Goal: Task Accomplishment & Management: Manage account settings

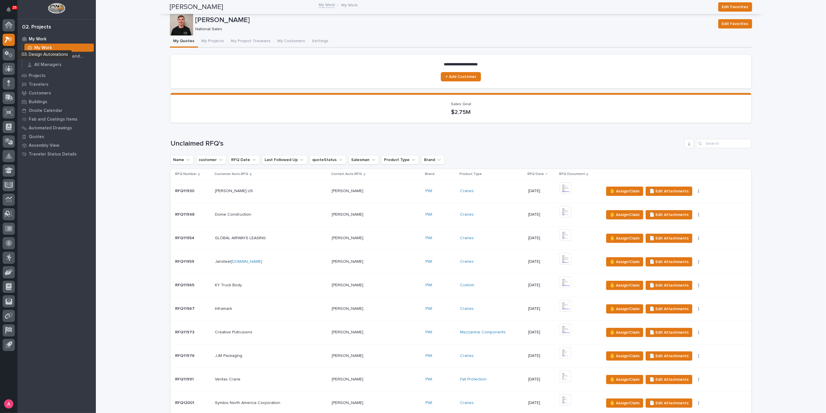
click at [9, 54] on icon at bounding box center [10, 55] width 4 height 4
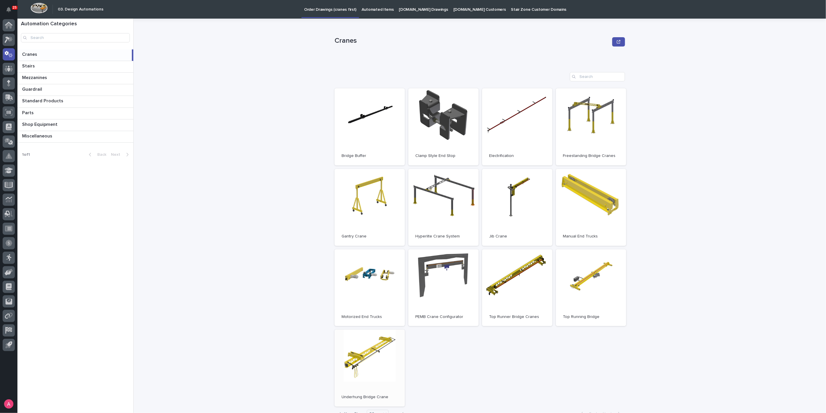
click at [381, 354] on link "Open" at bounding box center [370, 368] width 70 height 77
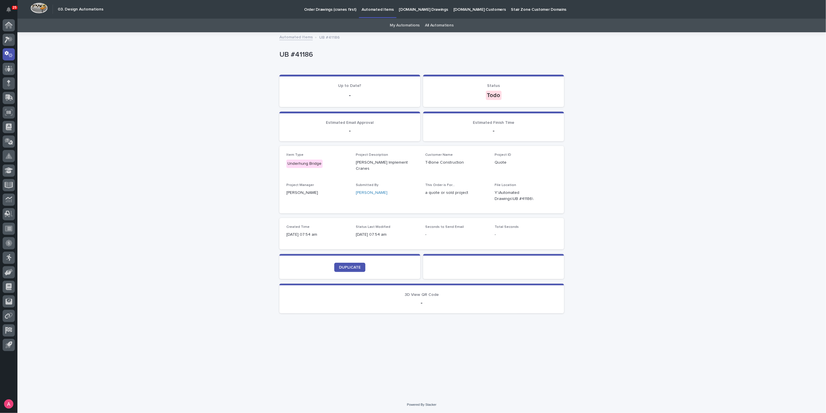
click at [138, 20] on div "My Automations All Automations" at bounding box center [421, 26] width 809 height 14
click at [240, 156] on div "Loading... Saving… Loading... Saving… UB #41186 UB #41186 Sorry, there was an e…" at bounding box center [421, 215] width 809 height 364
click at [355, 265] on span "DUPLICATE" at bounding box center [350, 267] width 22 height 4
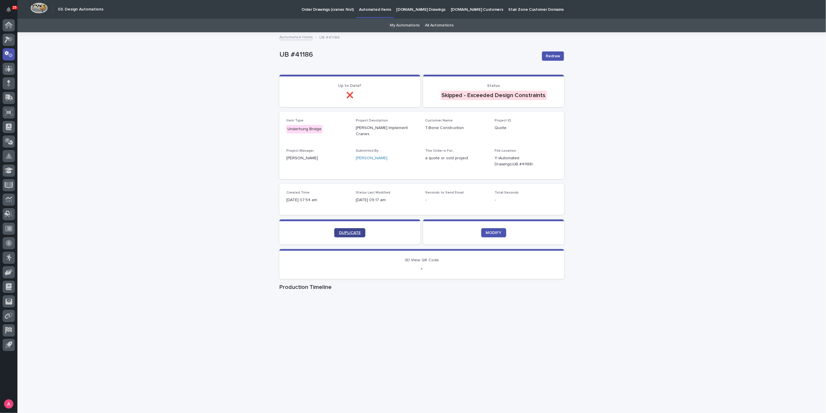
click at [348, 231] on span "DUPLICATE" at bounding box center [350, 233] width 22 height 4
click at [350, 228] on link "DUPLICATE" at bounding box center [349, 232] width 31 height 9
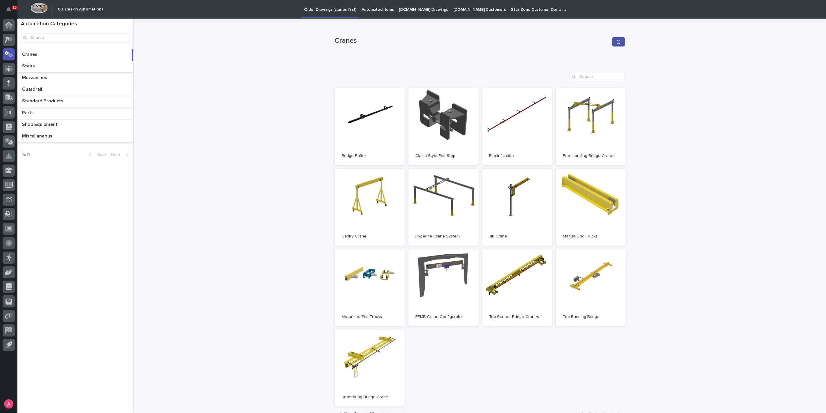
click at [163, 137] on div "Cranes Cranes Sorry, there was an error saving your record. Please try again. P…" at bounding box center [484, 216] width 686 height 394
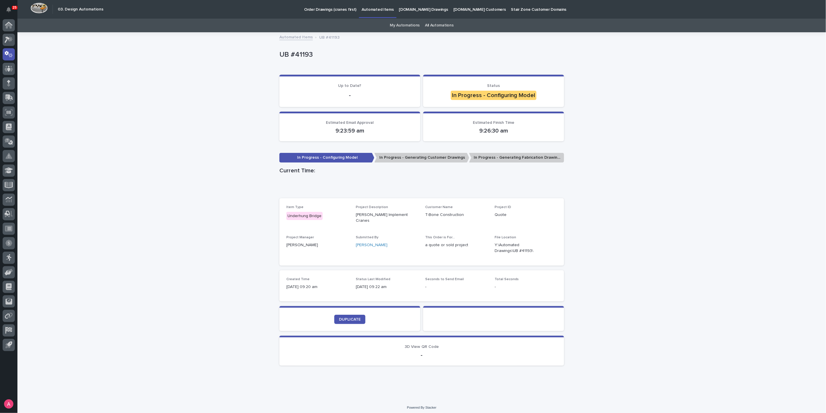
click at [156, 148] on div "Loading... Saving… Loading... Saving… UB #41193 UB #41193 Sorry, there was an e…" at bounding box center [421, 216] width 809 height 366
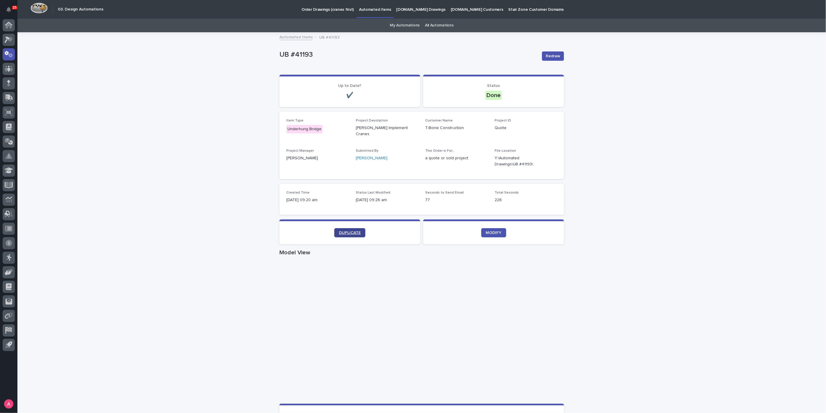
click at [351, 231] on span "DUPLICATE" at bounding box center [350, 233] width 22 height 4
click at [548, 159] on icon "button" at bounding box center [550, 161] width 5 height 5
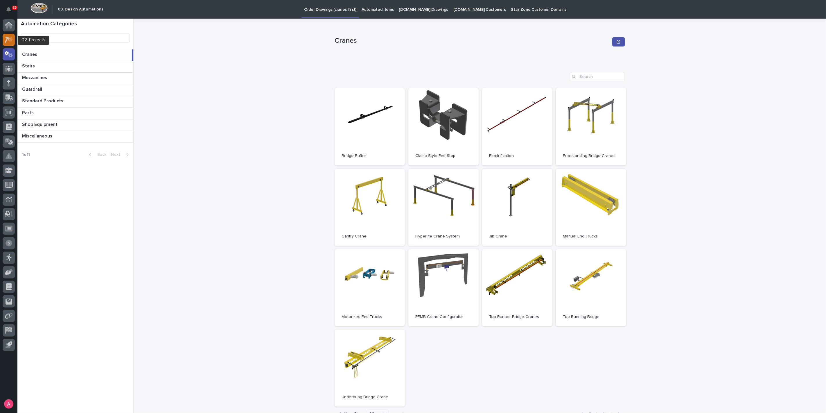
click at [7, 38] on icon at bounding box center [7, 40] width 5 height 6
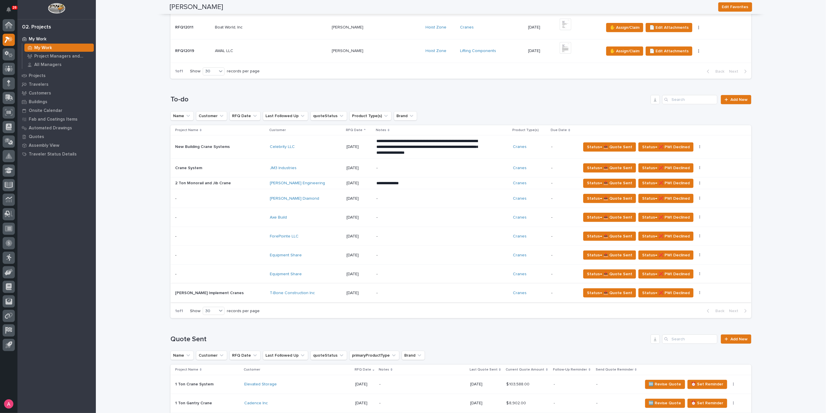
scroll to position [516, 0]
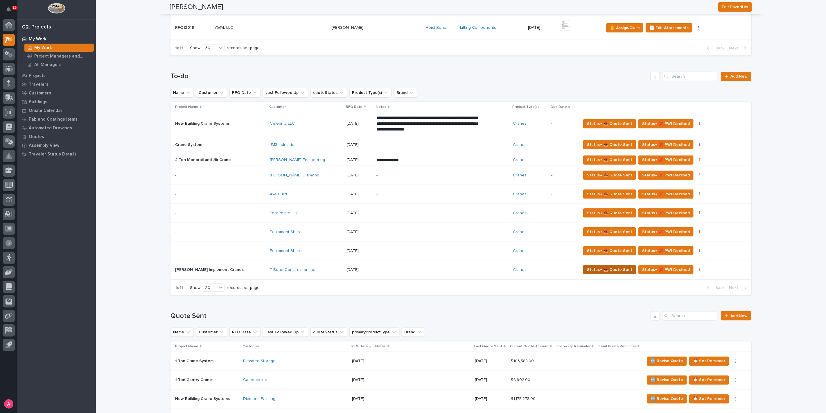
click at [587, 266] on span "Status→ 📤 Quote Sent" at bounding box center [609, 269] width 45 height 7
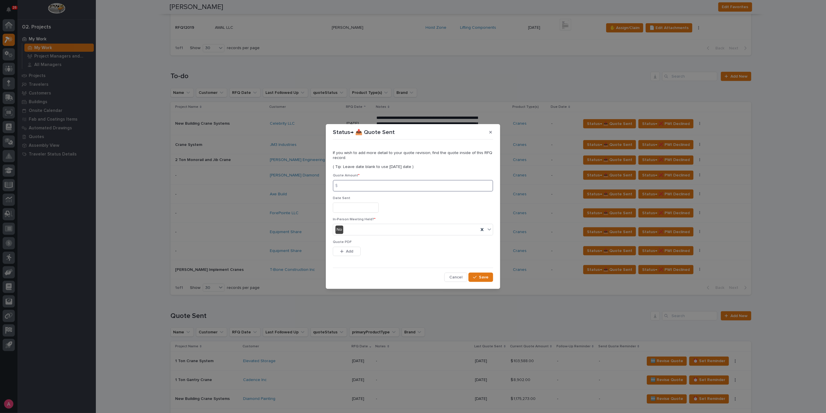
click at [397, 185] on input at bounding box center [413, 186] width 160 height 12
click at [422, 184] on input at bounding box center [413, 186] width 160 height 12
type input "233181"
click at [351, 250] on span "Add" at bounding box center [349, 251] width 7 height 5
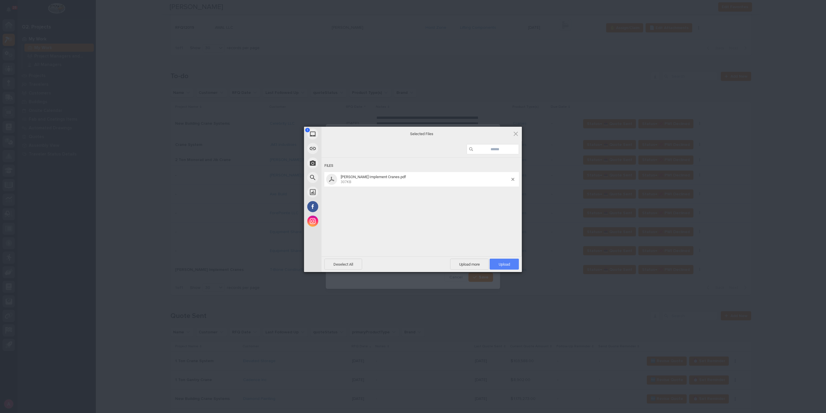
click at [507, 265] on span "Upload 1" at bounding box center [504, 264] width 11 height 4
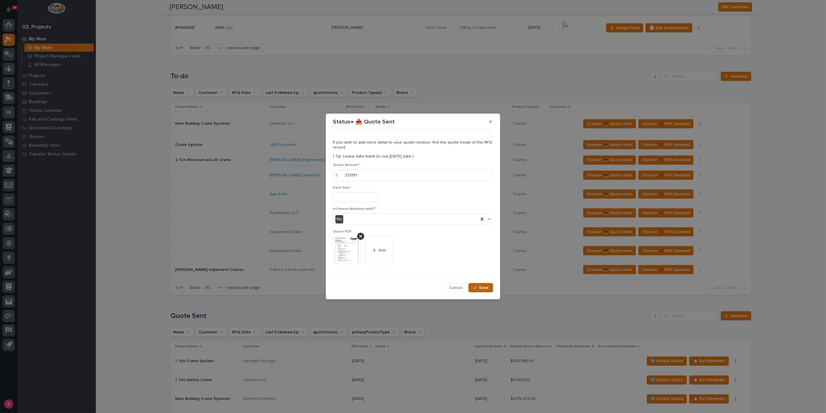
click at [486, 286] on span "Save" at bounding box center [484, 287] width 10 height 5
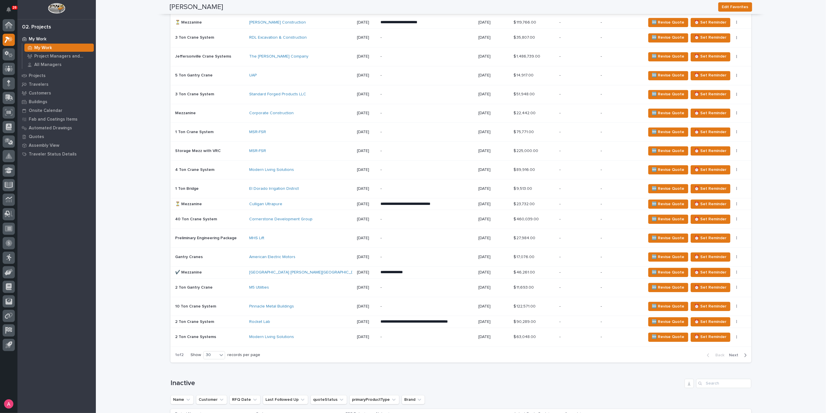
scroll to position [1001, 0]
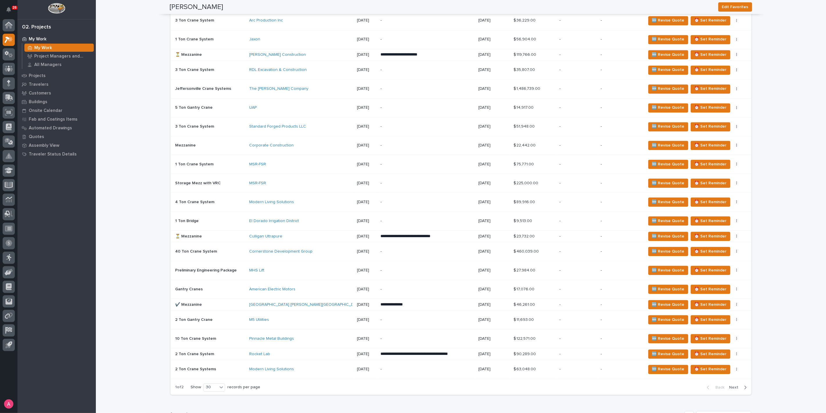
click at [335, 234] on div "Culligan Ultrapure" at bounding box center [300, 236] width 102 height 5
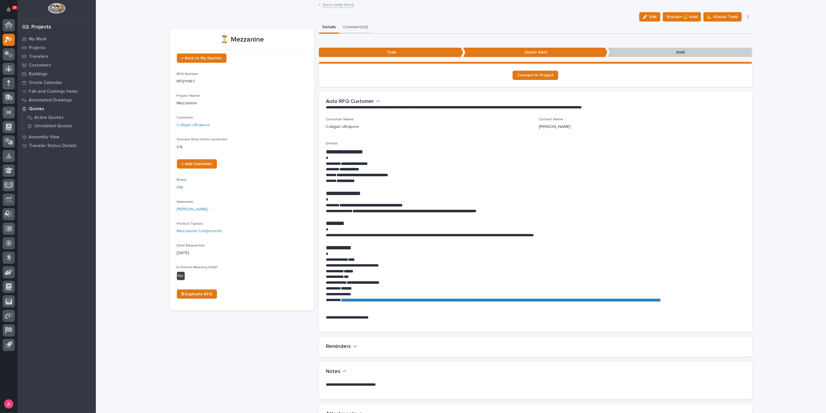
click at [349, 27] on button "Comments (2)" at bounding box center [355, 28] width 32 height 12
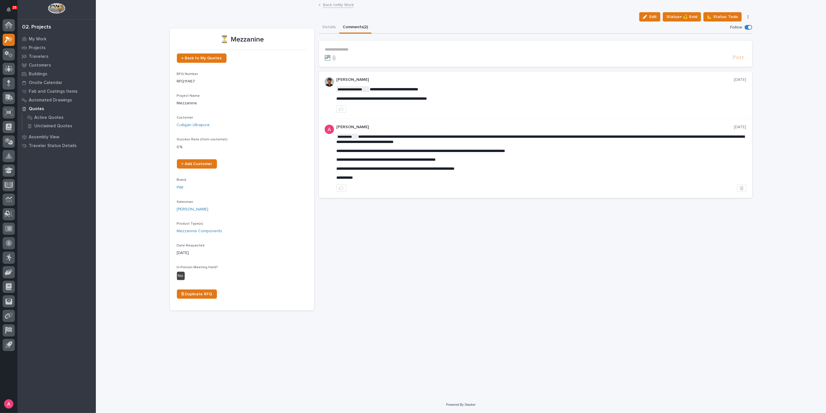
click at [580, 45] on section "**********" at bounding box center [536, 54] width 434 height 26
click at [577, 48] on p "**********" at bounding box center [536, 49] width 422 height 5
click at [461, 240] on div "**********" at bounding box center [536, 166] width 434 height 289
click at [121, 54] on div "**********" at bounding box center [461, 199] width 731 height 396
click at [342, 8] on div "Back to My Work" at bounding box center [461, 5] width 291 height 8
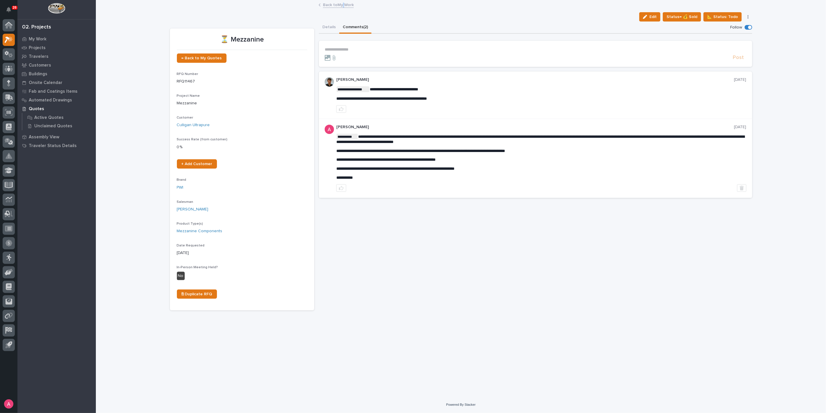
click at [342, 8] on div "Back to My Work" at bounding box center [461, 5] width 291 height 8
click at [342, 7] on link "Back to My Work" at bounding box center [338, 4] width 31 height 7
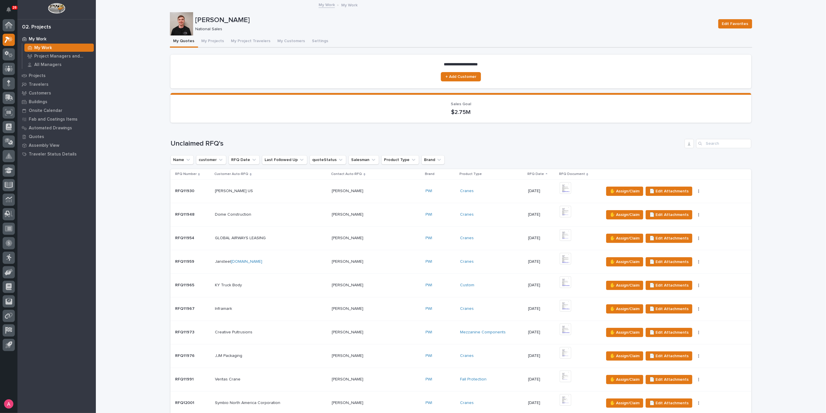
scroll to position [484, 0]
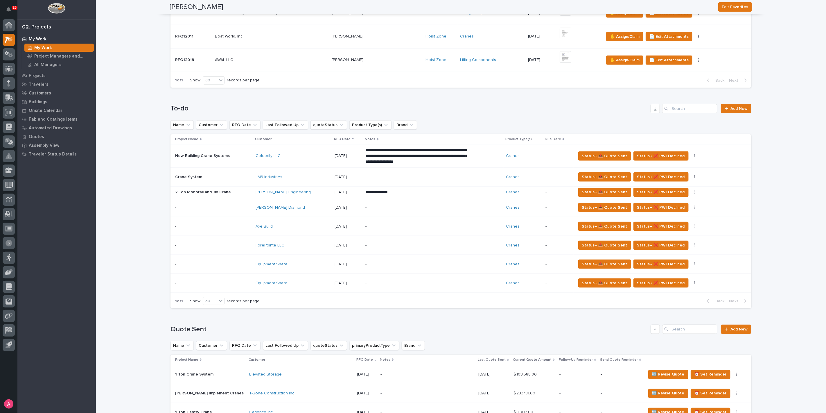
click at [366, 245] on p "-" at bounding box center [417, 245] width 102 height 5
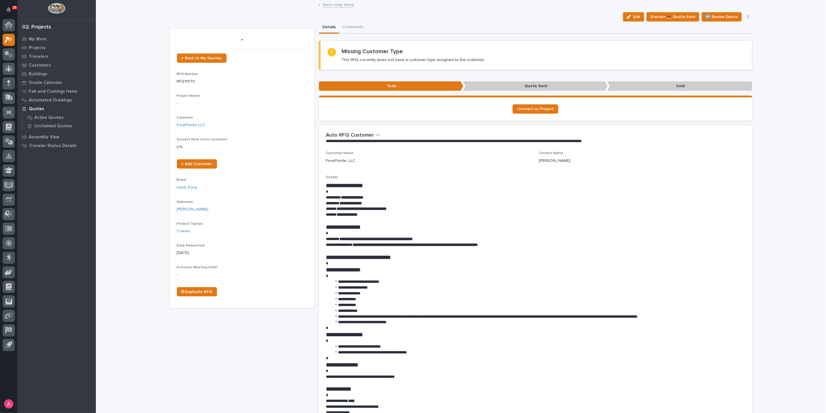
click at [631, 15] on icon "button" at bounding box center [629, 17] width 4 height 4
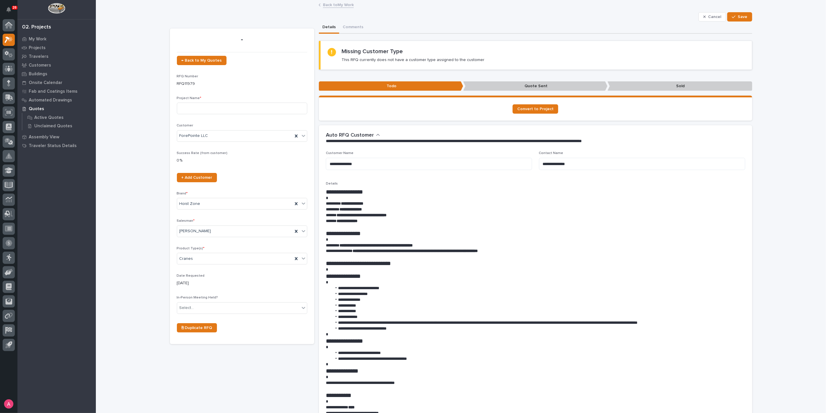
click at [237, 114] on div "Project Name *" at bounding box center [242, 107] width 130 height 23
click at [239, 108] on input at bounding box center [242, 109] width 130 height 12
type input "2 Ton Crane System"
click at [735, 20] on button "Save" at bounding box center [740, 16] width 25 height 9
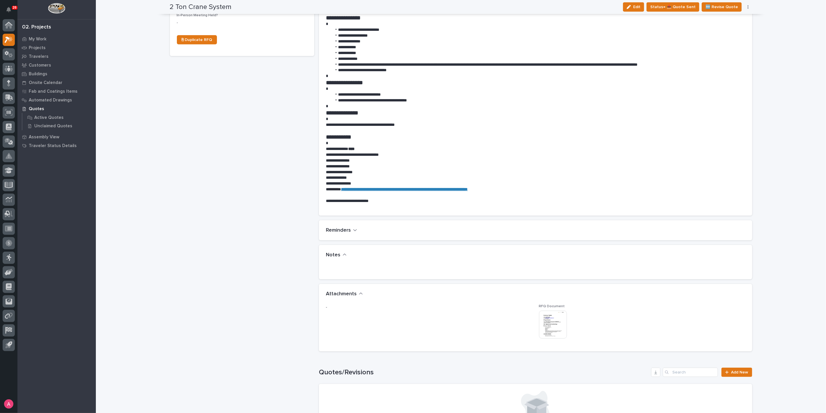
scroll to position [323, 0]
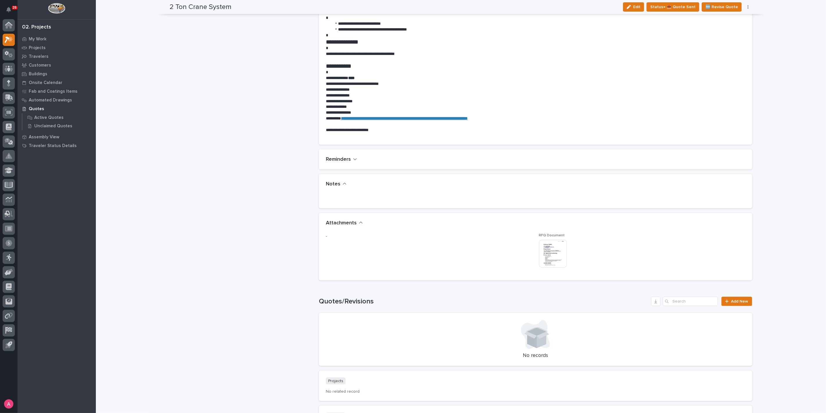
click at [550, 255] on img at bounding box center [553, 254] width 28 height 28
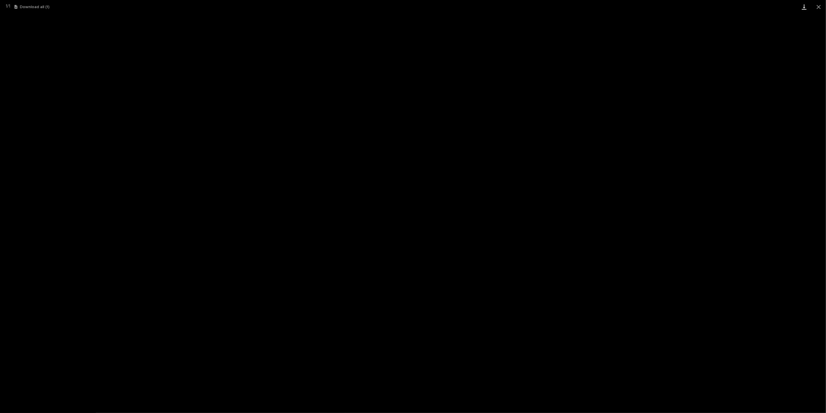
click at [806, 8] on link "Download" at bounding box center [804, 7] width 15 height 14
click at [821, 11] on button "Close gallery" at bounding box center [819, 7] width 15 height 14
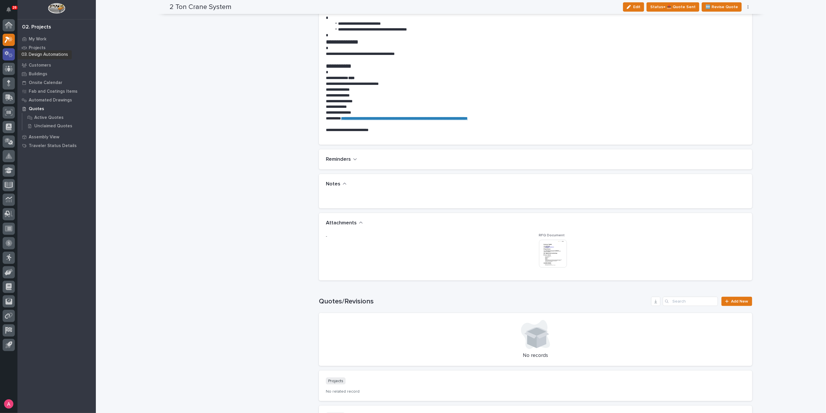
click at [7, 53] on icon at bounding box center [7, 53] width 4 height 4
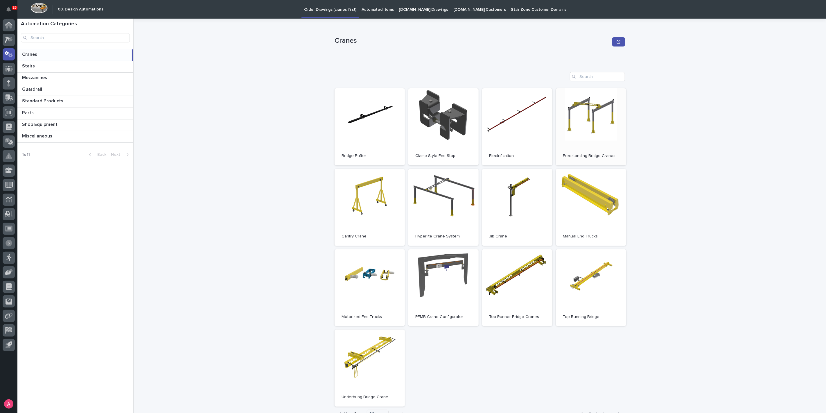
click at [576, 116] on link "Open" at bounding box center [591, 126] width 70 height 77
click at [13, 39] on div at bounding box center [9, 40] width 12 height 12
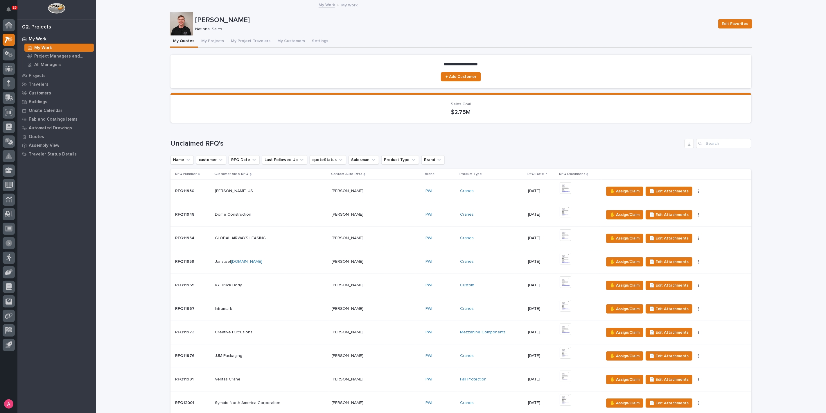
scroll to position [452, 0]
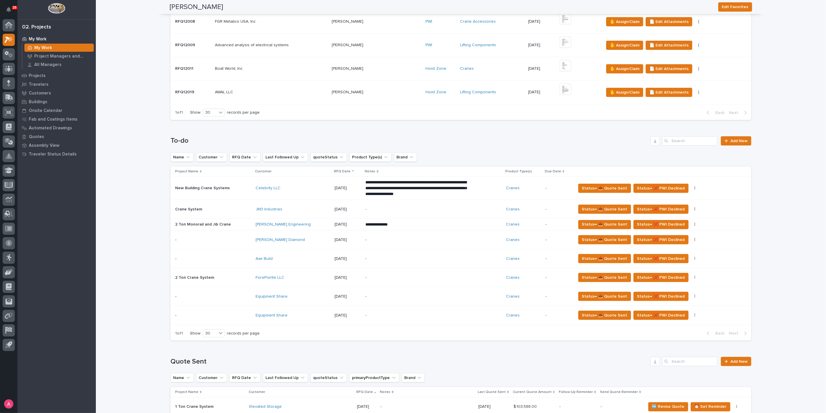
click at [366, 277] on p "-" at bounding box center [417, 277] width 102 height 5
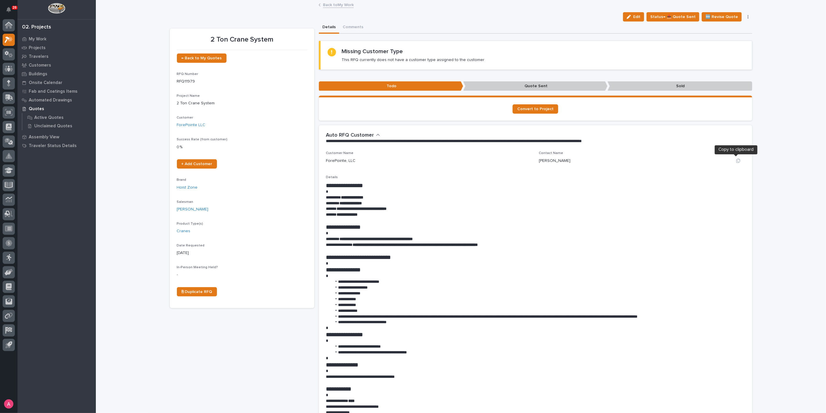
click at [733, 160] on button "button" at bounding box center [739, 160] width 14 height 5
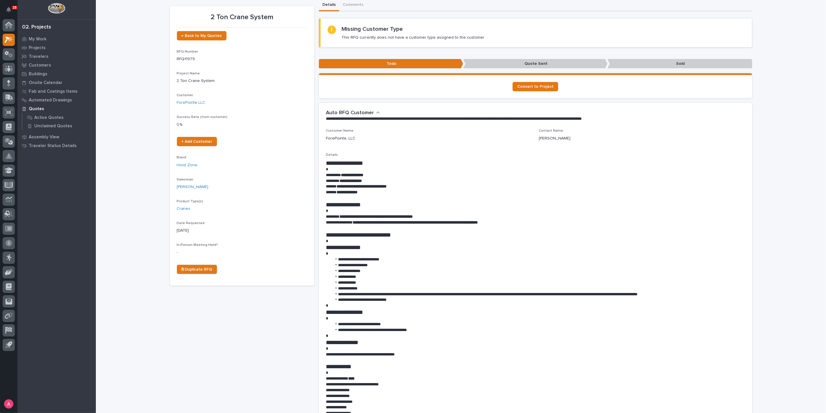
scroll to position [32, 0]
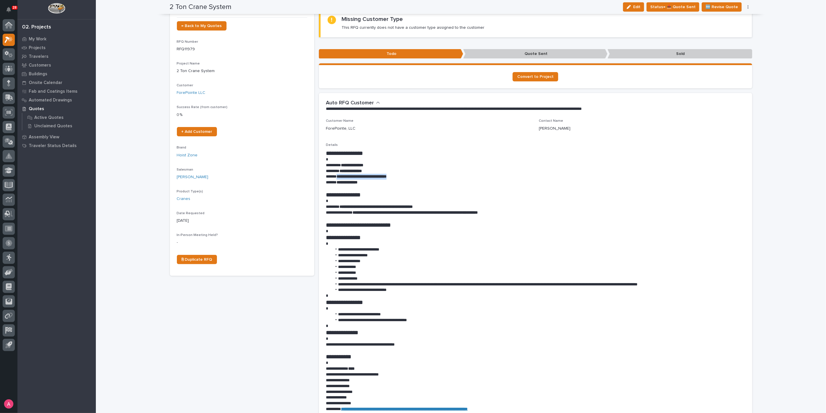
drag, startPoint x: 408, startPoint y: 176, endPoint x: 335, endPoint y: 178, distance: 73.5
click at [335, 178] on p "**********" at bounding box center [536, 177] width 420 height 6
copy strong "**********"
click at [676, 6] on span "Status→ 📤 Quote Sent" at bounding box center [673, 6] width 45 height 7
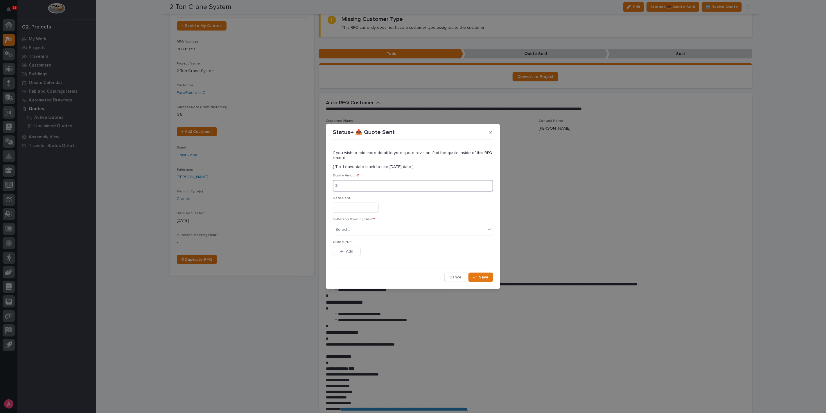
click at [402, 187] on input at bounding box center [413, 186] width 160 height 12
click at [379, 186] on input at bounding box center [413, 186] width 160 height 12
type input "68587"
click at [356, 234] on div "Select..." at bounding box center [409, 230] width 153 height 10
click at [352, 250] on div "No" at bounding box center [413, 251] width 160 height 10
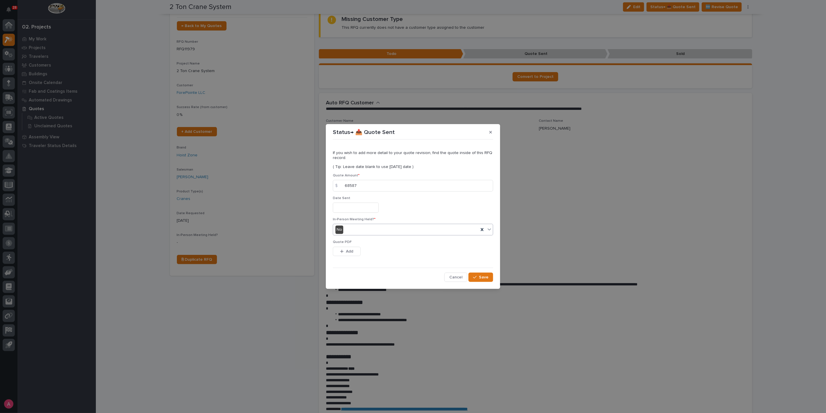
click at [352, 250] on span "Add" at bounding box center [349, 251] width 7 height 5
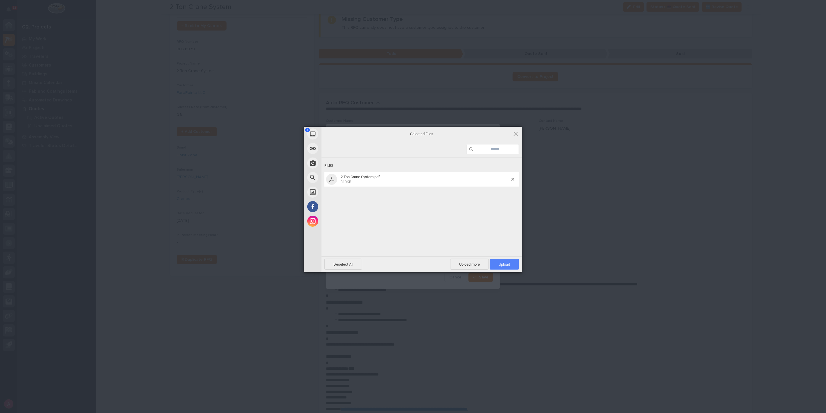
click at [511, 265] on span "Upload 1" at bounding box center [504, 264] width 29 height 11
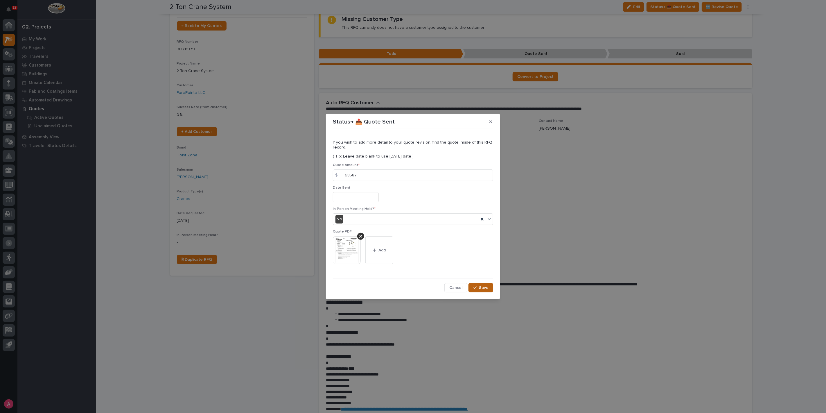
click at [485, 283] on button "Save" at bounding box center [481, 287] width 25 height 9
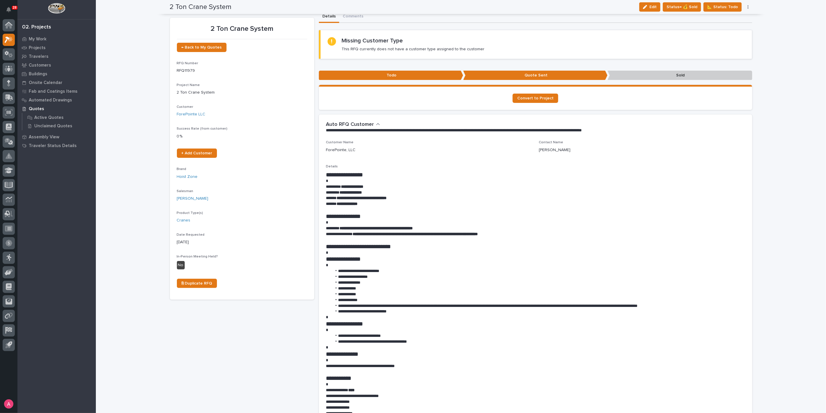
scroll to position [0, 0]
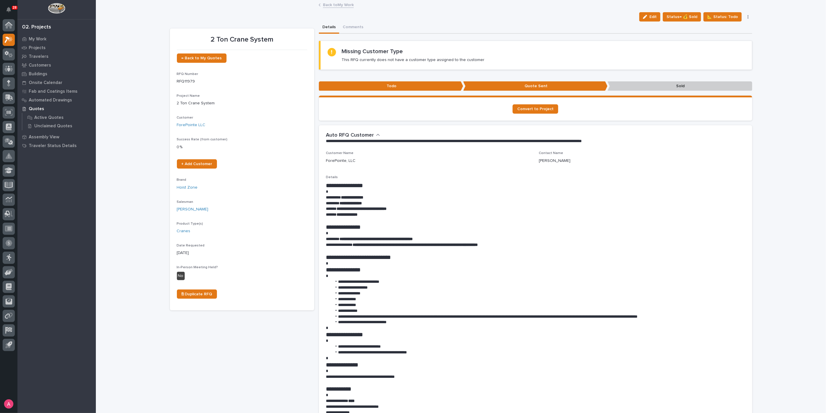
click at [323, 3] on link "Back to My Work" at bounding box center [338, 4] width 31 height 7
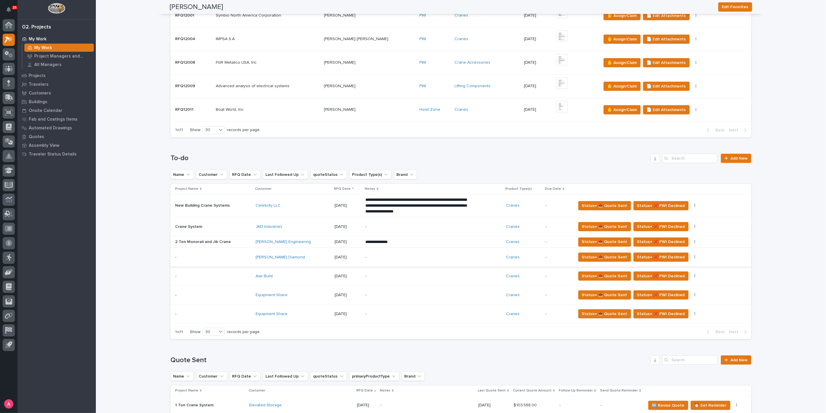
scroll to position [452, 0]
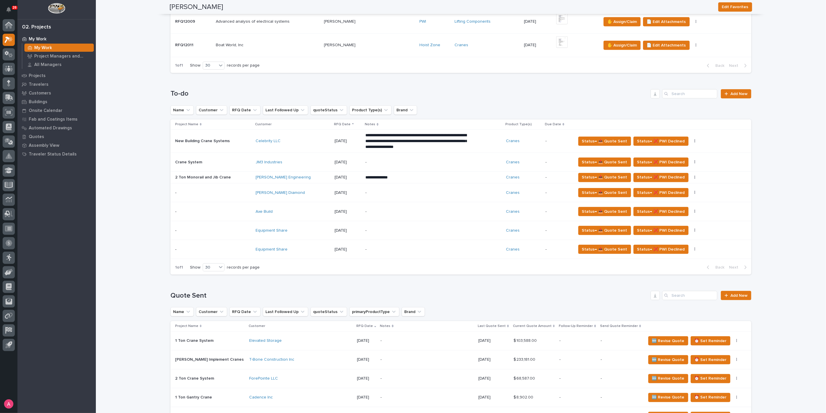
click at [369, 196] on div "-" at bounding box center [417, 192] width 102 height 13
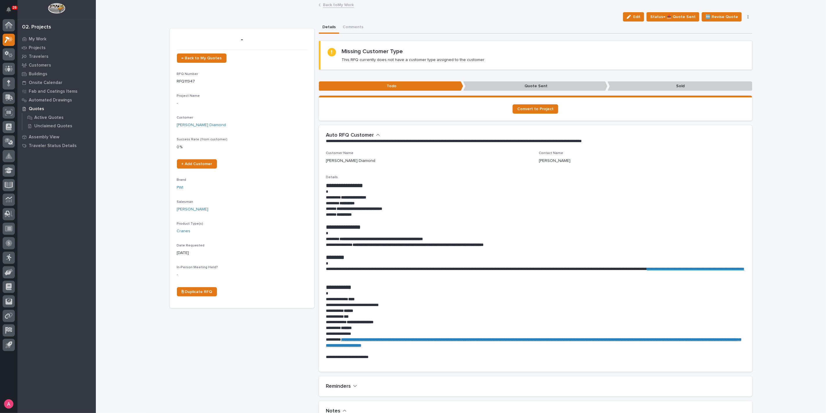
click at [647, 271] on link "**********" at bounding box center [696, 269] width 98 height 4
click at [523, 159] on icon "button" at bounding box center [525, 160] width 5 height 5
drag, startPoint x: 404, startPoint y: 209, endPoint x: 335, endPoint y: 207, distance: 68.6
click at [335, 207] on p "**********" at bounding box center [536, 209] width 420 height 6
copy strong "**********"
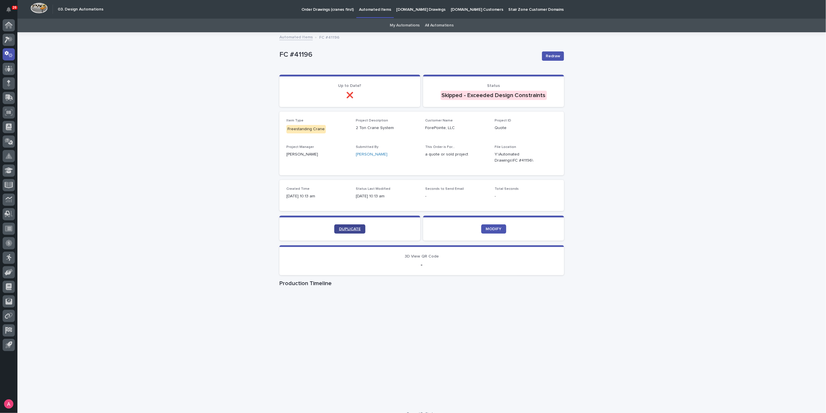
click at [359, 229] on link "DUPLICATE" at bounding box center [349, 228] width 31 height 9
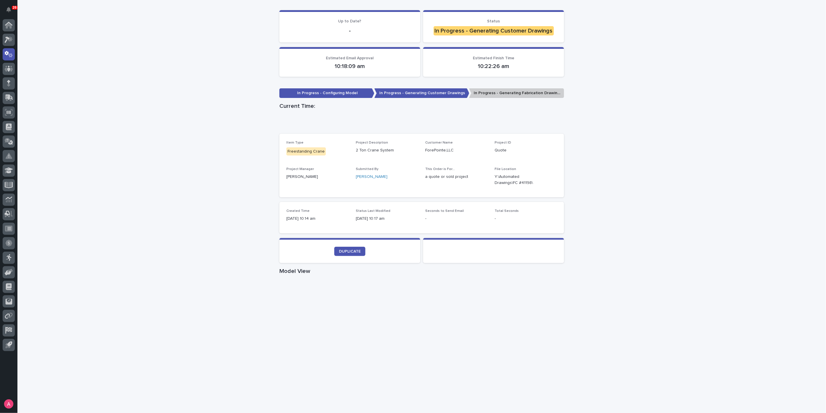
scroll to position [97, 0]
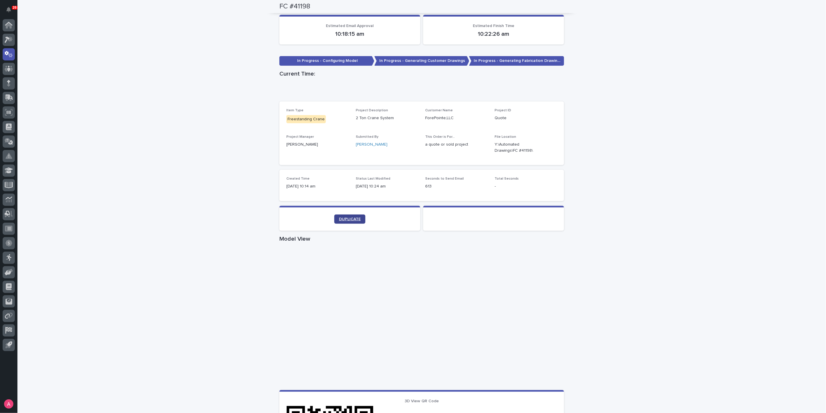
click at [343, 216] on link "DUPLICATE" at bounding box center [349, 218] width 31 height 9
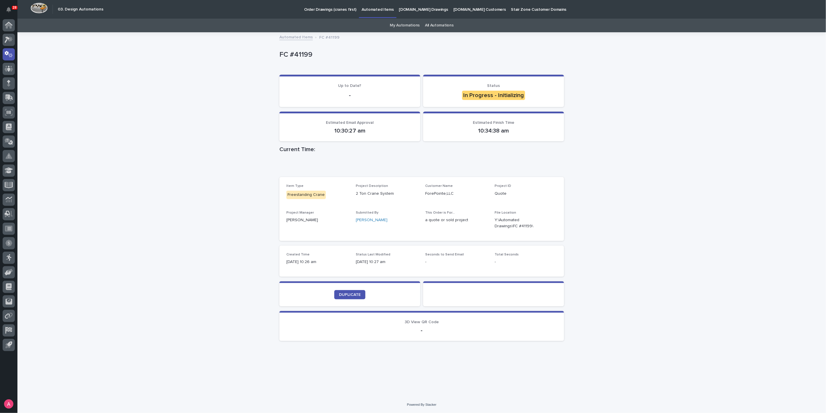
click at [165, 165] on div "Loading... Saving… Loading... Saving… FC #41199 FC #41199 Sorry, there was an e…" at bounding box center [421, 215] width 809 height 364
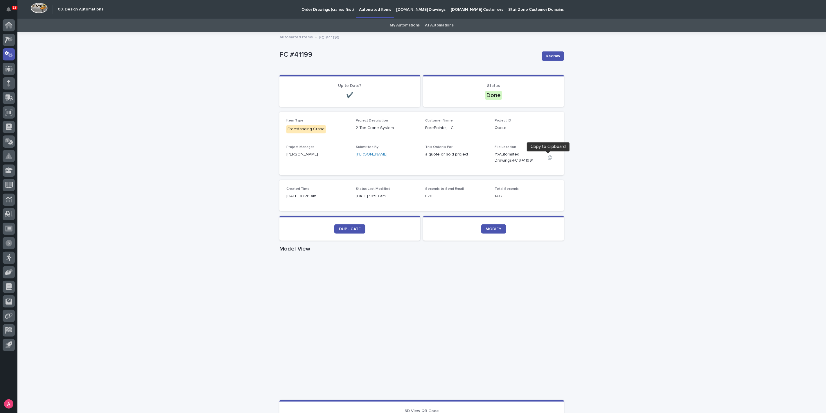
click at [548, 157] on icon "button" at bounding box center [550, 157] width 4 height 4
